Goal: Go to known website: Access a specific website the user already knows

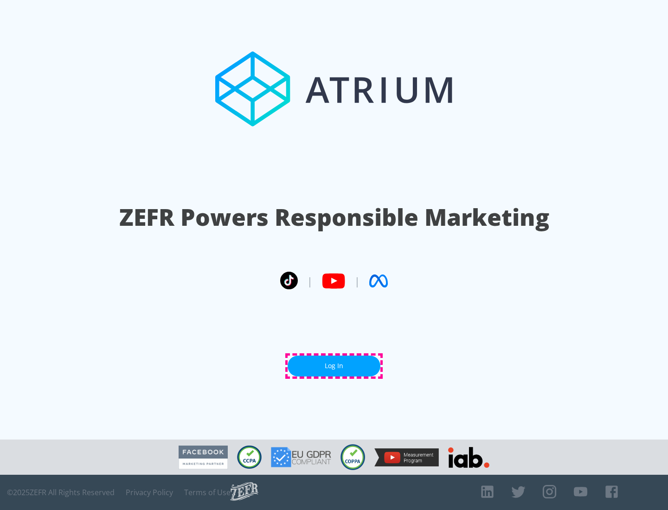
click at [334, 366] on link "Log In" at bounding box center [334, 366] width 93 height 21
